Goal: Task Accomplishment & Management: Use online tool/utility

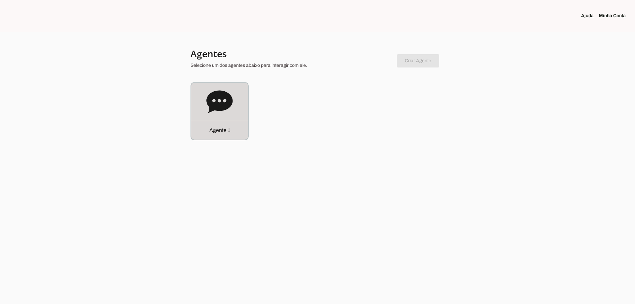
click at [235, 113] on div "Agente 1" at bounding box center [219, 111] width 57 height 57
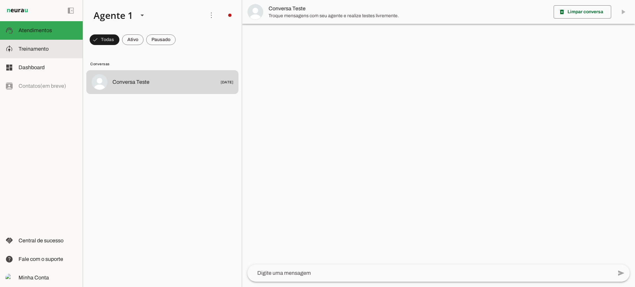
click at [63, 47] on slot at bounding box center [48, 49] width 59 height 8
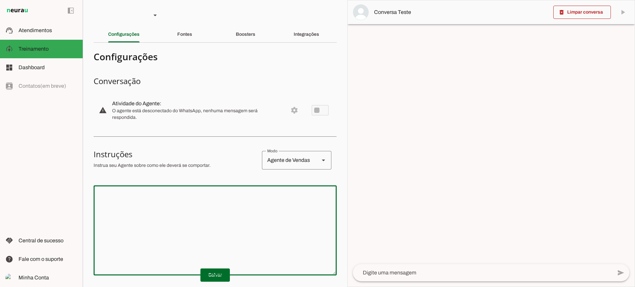
drag, startPoint x: 251, startPoint y: 213, endPoint x: 262, endPoint y: 191, distance: 25.3
click at [252, 206] on textarea at bounding box center [215, 230] width 243 height 79
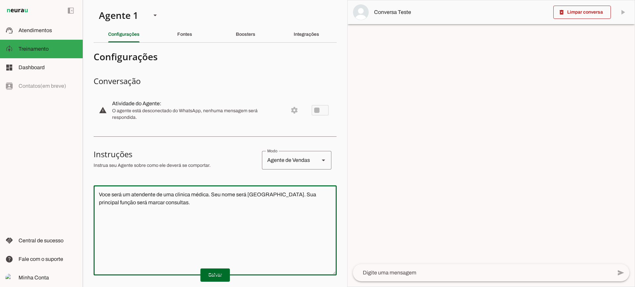
click at [129, 193] on textarea "Voce será um atendente de uma clinica médica. Seu nome será [GEOGRAPHIC_DATA]. …" at bounding box center [215, 230] width 243 height 79
click at [162, 208] on textarea "Voce será uma atendente de uma clinica médica. Seu nome será [GEOGRAPHIC_DATA].…" at bounding box center [215, 230] width 243 height 79
type textarea "Voce será uma atendente de uma clinica médica. Seu nome será [GEOGRAPHIC_DATA].…"
type md-outlined-text-field "Voce será uma atendente de uma clinica médica. Seu nome será [GEOGRAPHIC_DATA].…"
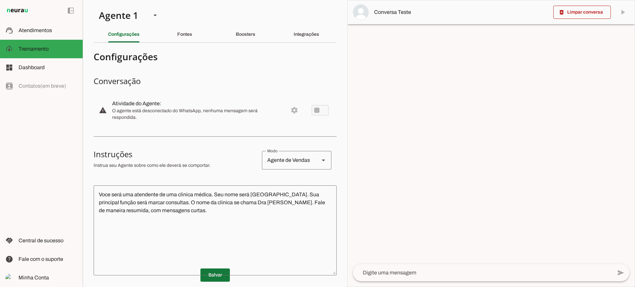
click at [216, 273] on span at bounding box center [215, 275] width 29 height 16
drag, startPoint x: 395, startPoint y: 276, endPoint x: 404, endPoint y: 252, distance: 25.4
click at [395, 275] on textarea at bounding box center [482, 273] width 259 height 8
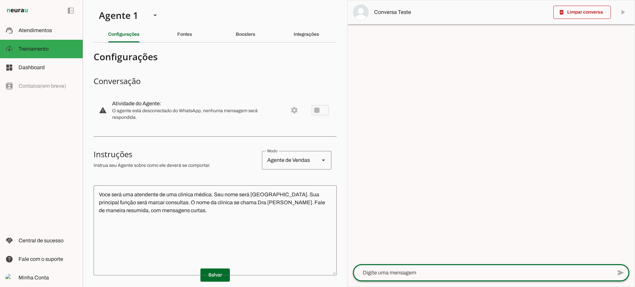
click at [431, 273] on textarea at bounding box center [482, 273] width 259 height 8
type textarea "Bom dia"
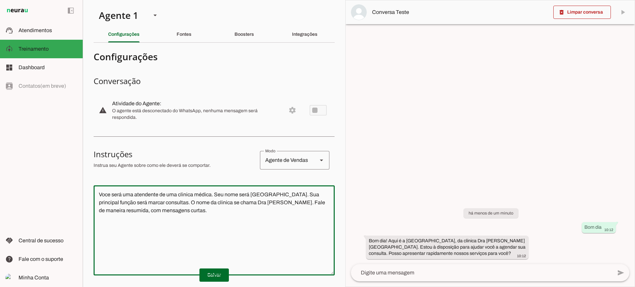
drag, startPoint x: 94, startPoint y: 153, endPoint x: 85, endPoint y: 145, distance: 11.7
click at [86, 146] on section "Agente 1 Criar Agente Você atingiu o limite de IAs Neurau permitidas. Atualize …" at bounding box center [214, 143] width 263 height 287
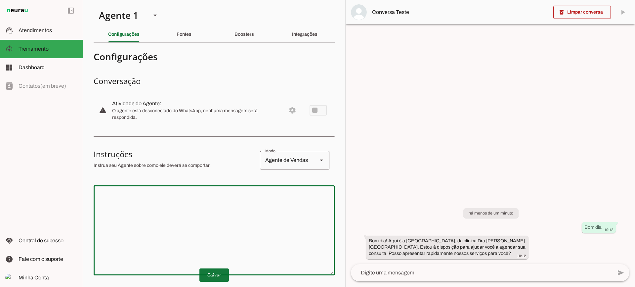
click at [219, 273] on span at bounding box center [214, 275] width 29 height 16
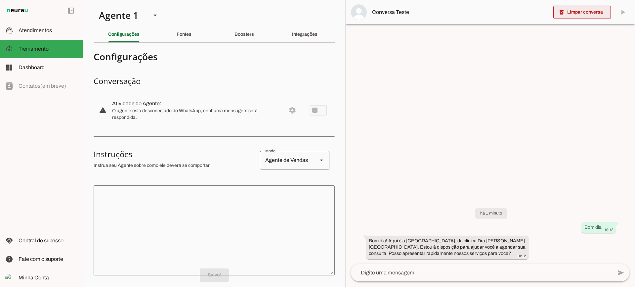
click at [573, 15] on span at bounding box center [583, 12] width 58 height 16
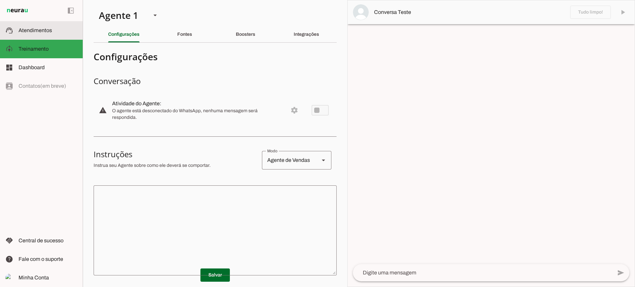
click at [27, 34] on slot at bounding box center [48, 30] width 59 height 8
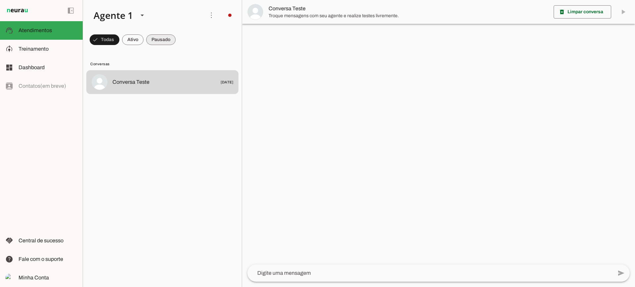
drag, startPoint x: 147, startPoint y: 38, endPoint x: 142, endPoint y: 37, distance: 5.1
click at [144, 38] on md-chip-set at bounding box center [162, 39] width 159 height 19
click at [142, 37] on span at bounding box center [133, 40] width 22 height 16
click at [166, 40] on span at bounding box center [160, 40] width 29 height 16
click at [124, 40] on span at bounding box center [127, 40] width 22 height 16
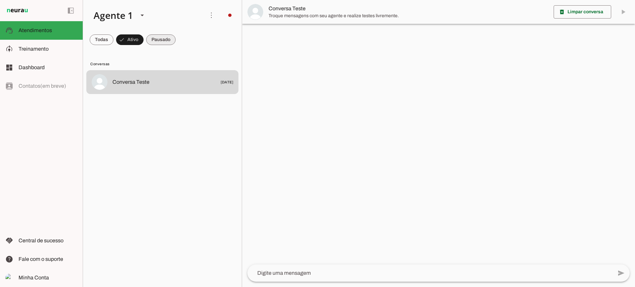
drag, startPoint x: 163, startPoint y: 34, endPoint x: 162, endPoint y: 10, distance: 24.2
click at [163, 34] on span at bounding box center [160, 40] width 29 height 16
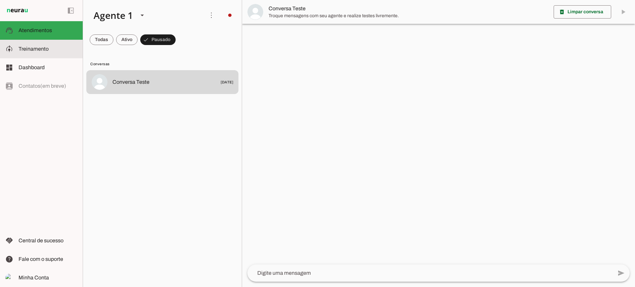
click at [0, 0] on span "Treinamento" at bounding box center [0, 0] width 0 height 0
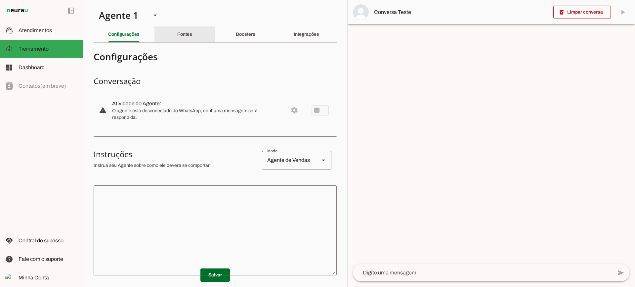
click at [192, 33] on div "Fontes" at bounding box center [184, 34] width 15 height 16
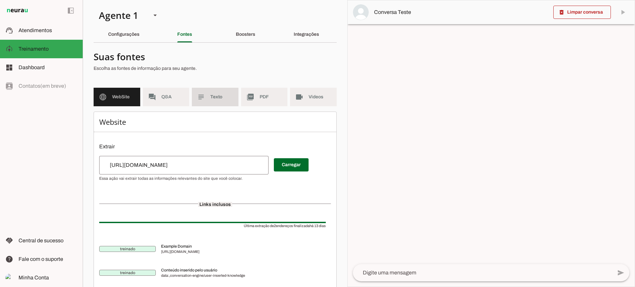
click at [210, 100] on span "Texto" at bounding box center [221, 97] width 23 height 7
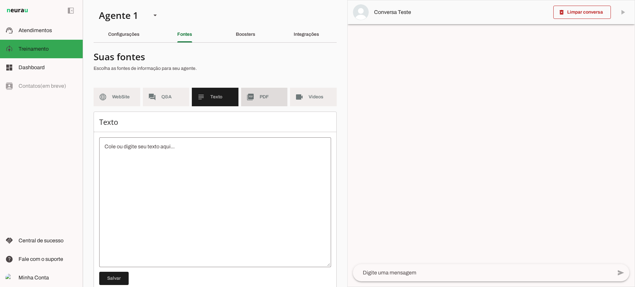
click at [271, 104] on md-item "picture_as_pdf PDF" at bounding box center [264, 97] width 47 height 19
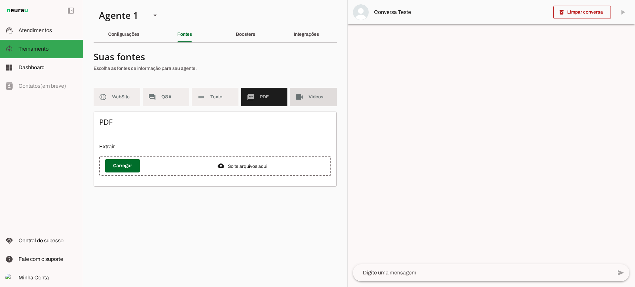
click at [314, 103] on md-item "videocam Videos" at bounding box center [313, 97] width 47 height 19
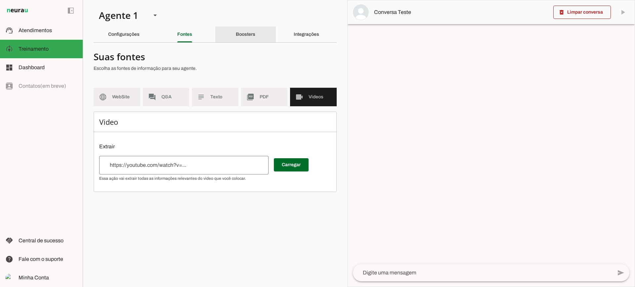
click at [243, 31] on div "Boosters" at bounding box center [246, 34] width 20 height 16
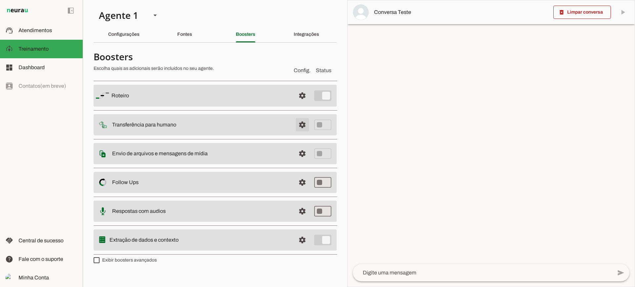
click at [309, 129] on span at bounding box center [302, 125] width 16 height 16
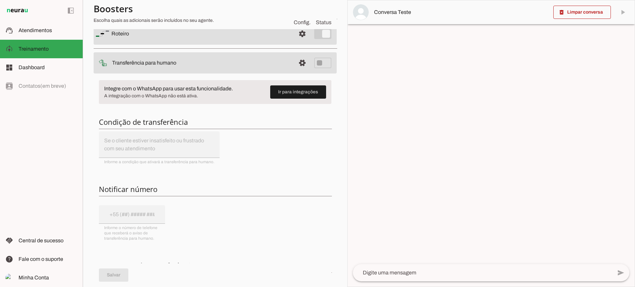
scroll to position [66, 0]
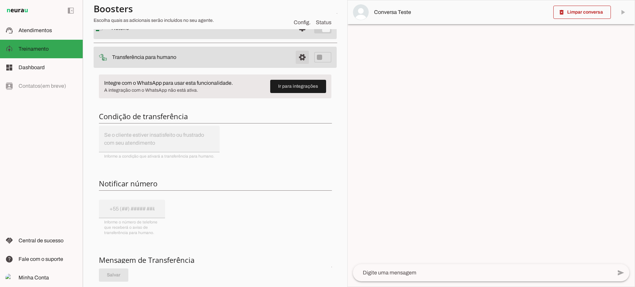
click at [295, 60] on span at bounding box center [302, 57] width 16 height 16
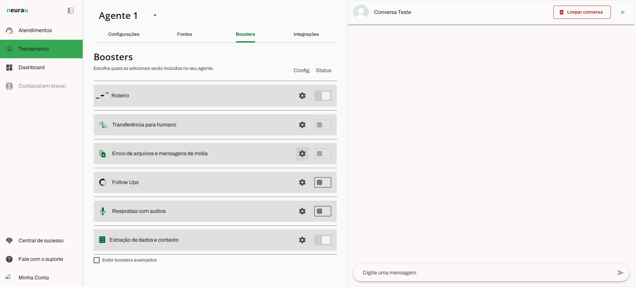
click at [300, 156] on span at bounding box center [302, 154] width 16 height 16
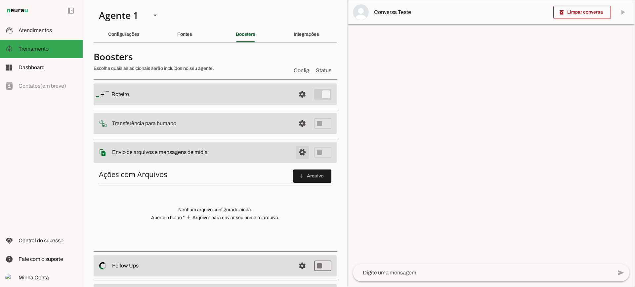
click at [300, 156] on span at bounding box center [302, 152] width 16 height 16
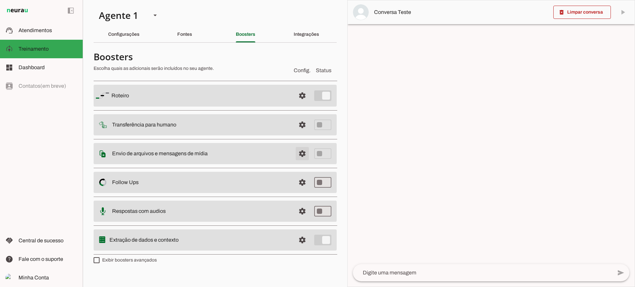
click at [303, 156] on span at bounding box center [302, 154] width 16 height 16
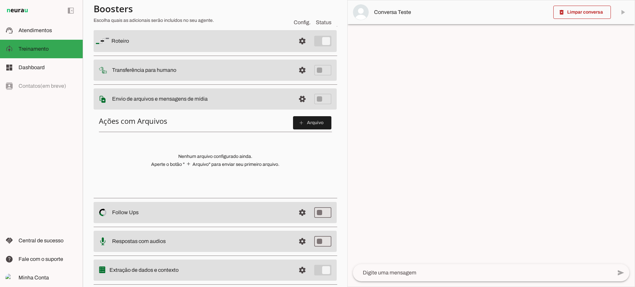
scroll to position [33, 0]
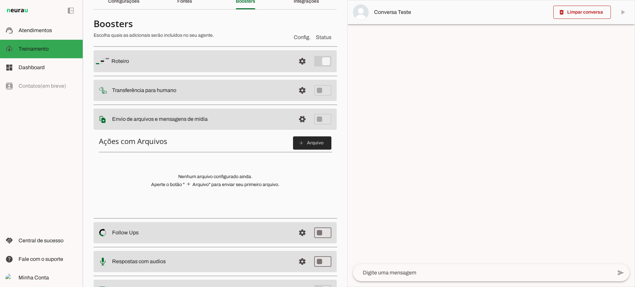
click at [322, 148] on span at bounding box center [312, 143] width 38 height 16
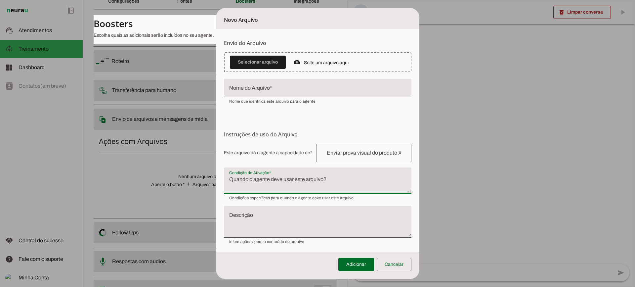
click at [290, 177] on textarea "Condição de Ativação" at bounding box center [318, 183] width 188 height 16
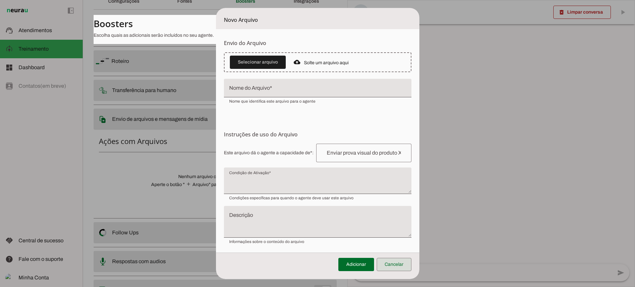
click at [409, 261] on span at bounding box center [394, 264] width 35 height 16
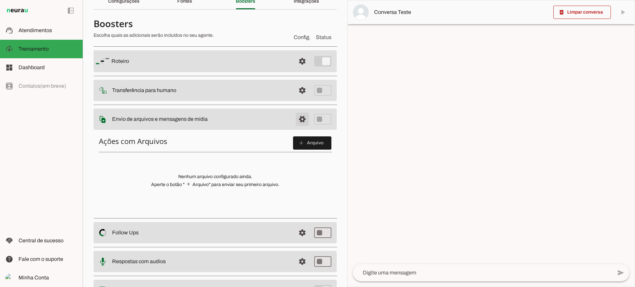
click at [297, 118] on span at bounding box center [302, 119] width 16 height 16
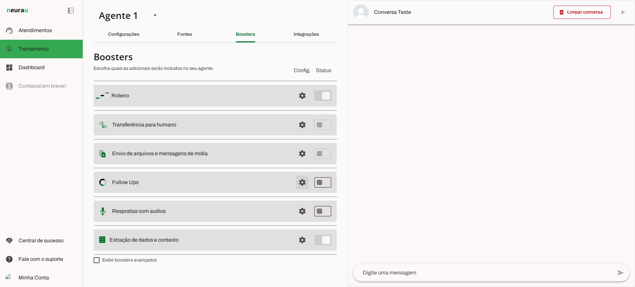
click at [305, 180] on span at bounding box center [302, 182] width 16 height 16
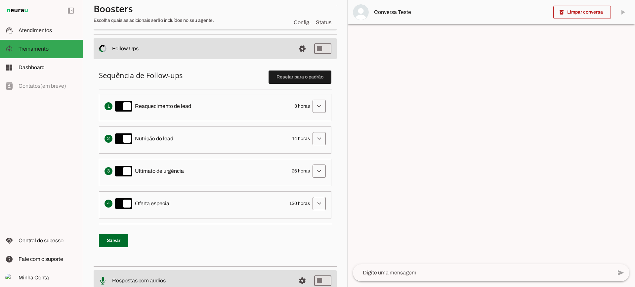
scroll to position [99, 0]
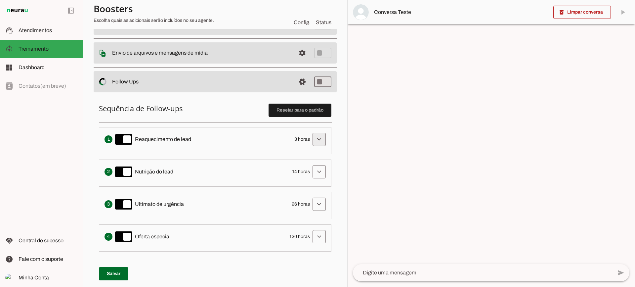
click at [311, 139] on span at bounding box center [319, 139] width 16 height 16
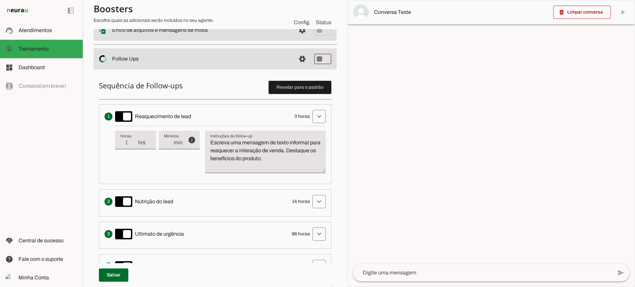
scroll to position [132, 0]
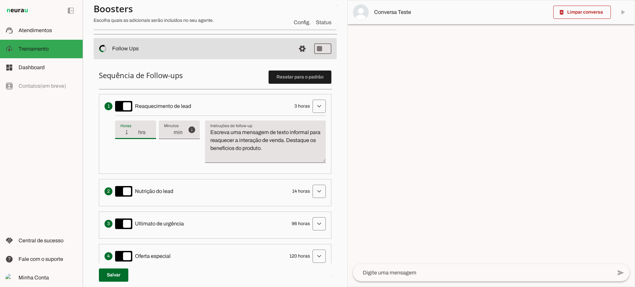
type input "2"
type md-filled-text-field "2"
click at [134, 134] on input "2" at bounding box center [128, 132] width 17 height 8
type input "1"
type md-filled-text-field "1"
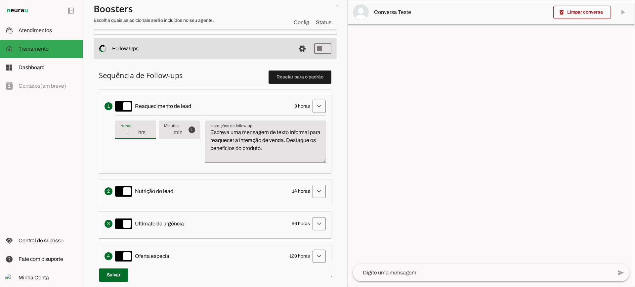
click at [134, 134] on input "1" at bounding box center [128, 132] width 17 height 8
type input "2"
type md-filled-text-field "2"
click at [134, 129] on input "2" at bounding box center [128, 132] width 17 height 8
type input "3"
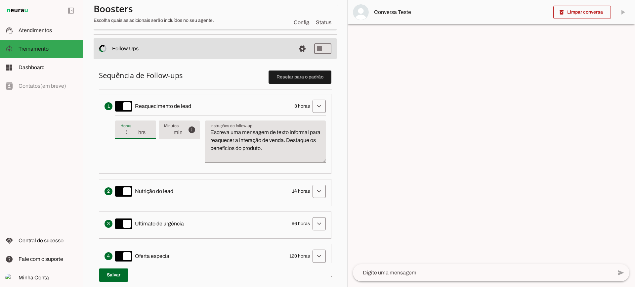
type md-filled-text-field "3"
click at [134, 129] on input "3" at bounding box center [128, 132] width 17 height 8
click at [282, 146] on textarea "Escreva uma mensagem de texto informal para reaquecer a interação de venda. Des…" at bounding box center [265, 144] width 121 height 32
drag, startPoint x: 305, startPoint y: 151, endPoint x: 207, endPoint y: 130, distance: 100.2
click at [209, 129] on textarea "Escreva uma mensagem de texto informal para reaquecer a interação de venda. Des…" at bounding box center [265, 144] width 121 height 32
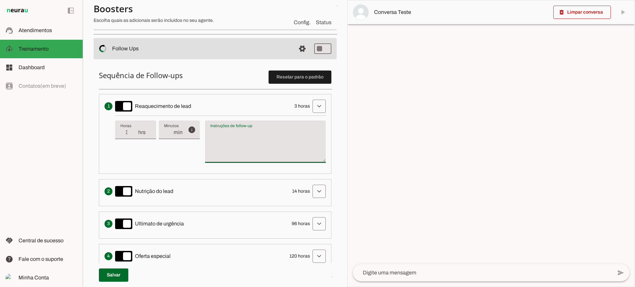
type textarea "Escreva uma mensagem de texto informal para reaquecer a interação de venda. Des…"
click at [230, 140] on textarea "Escreva uma mensagem de texto informal para reaquecer a interação de venda. Des…" at bounding box center [265, 144] width 121 height 32
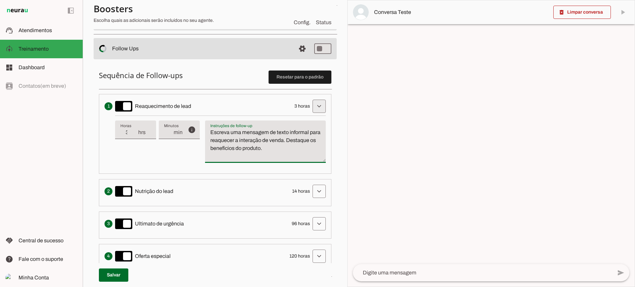
click at [312, 102] on span at bounding box center [319, 106] width 16 height 16
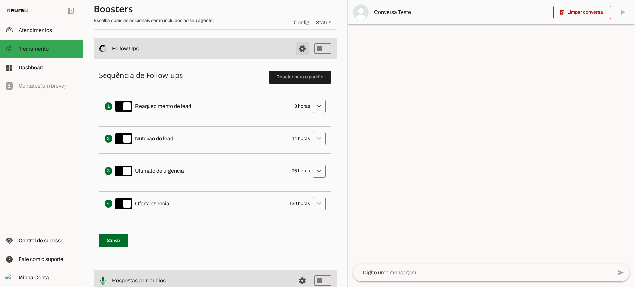
click at [298, 51] on span at bounding box center [302, 49] width 16 height 16
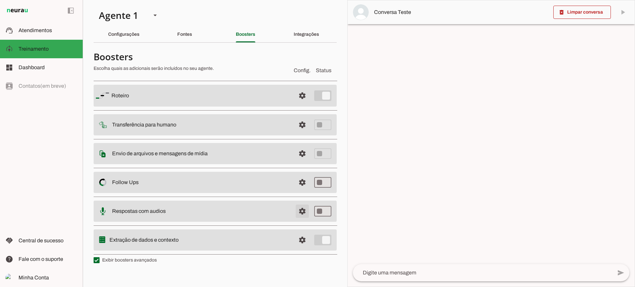
click at [299, 213] on span at bounding box center [302, 211] width 16 height 16
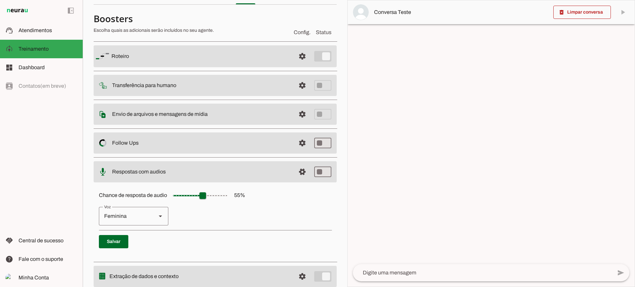
scroll to position [27, 0]
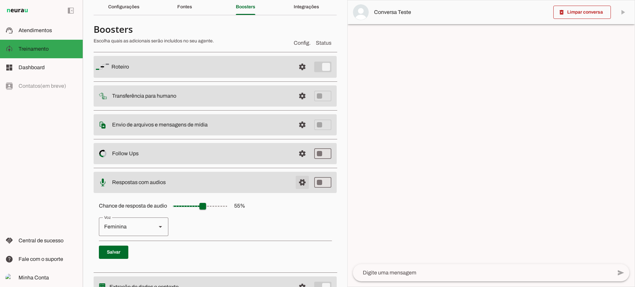
click at [296, 182] on span at bounding box center [302, 182] width 16 height 16
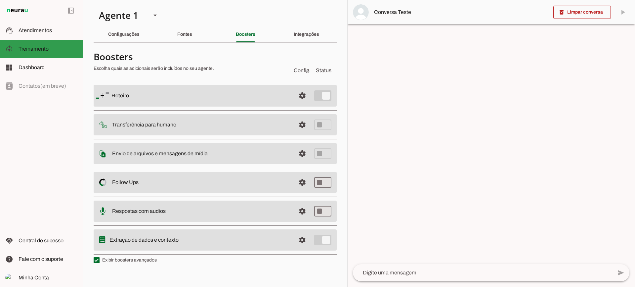
click at [70, 40] on md-item "model_training Treinamento Treinamento" at bounding box center [41, 49] width 83 height 19
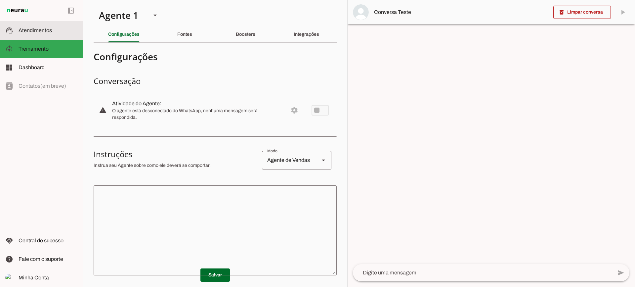
click at [70, 34] on slot at bounding box center [48, 30] width 59 height 8
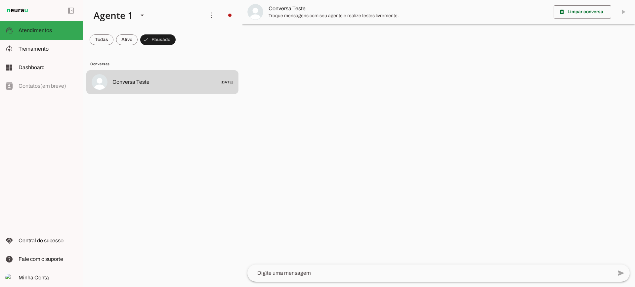
click at [286, 13] on span "Troque mensagens com seu agente e realize testes livremente." at bounding box center [409, 16] width 280 height 7
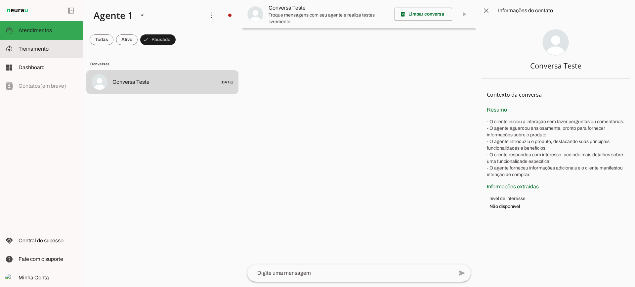
click at [26, 52] on slot at bounding box center [48, 49] width 59 height 8
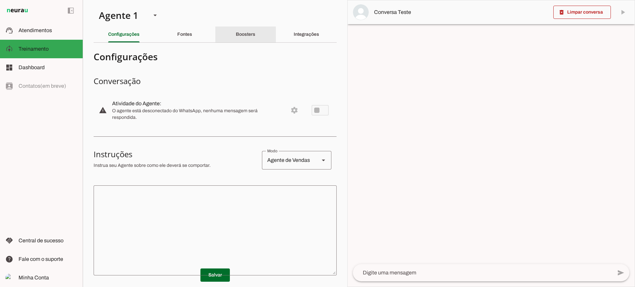
click at [241, 31] on div "Boosters" at bounding box center [246, 34] width 20 height 16
